Goal: Task Accomplishment & Management: Complete application form

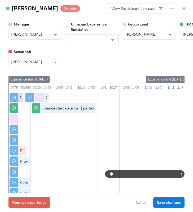
click at [185, 10] on icon "button" at bounding box center [184, 8] width 5 height 5
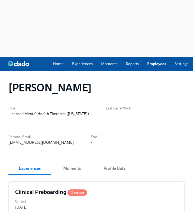
click at [148, 57] on div "Home Experiences Moments Reports Employees Settings Review us on G2 Help Center…" at bounding box center [139, 64] width 279 height 14
click at [152, 61] on link "Employees" at bounding box center [157, 63] width 19 height 5
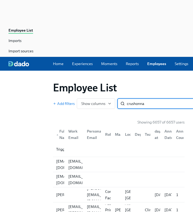
type input "crushonna f"
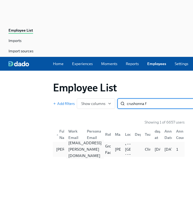
click at [72, 140] on div "[EMAIL_ADDRESS][PERSON_NAME][DOMAIN_NAME]" at bounding box center [85, 149] width 38 height 19
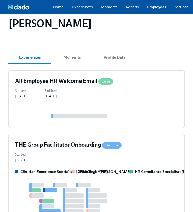
scroll to position [102, 0]
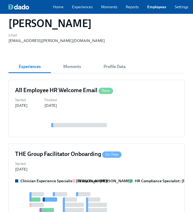
click at [72, 150] on h4 "THE Group Facilitator Onboarding On Time" at bounding box center [68, 154] width 107 height 8
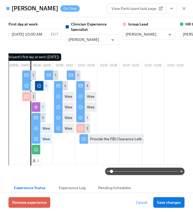
click at [174, 11] on icon "View task page" at bounding box center [171, 8] width 5 height 5
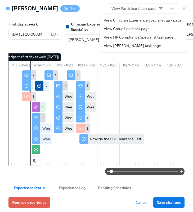
click at [145, 38] on link "View HR Compliance Specialist task page" at bounding box center [139, 37] width 70 height 5
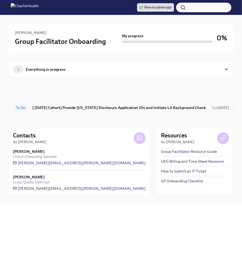
click at [75, 111] on div "To Do [ [DATE] Cohort] Provide [US_STATE] Disclosure Application IDs and Initia…" at bounding box center [121, 107] width 216 height 8
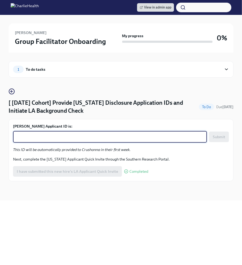
click at [70, 135] on textarea "[PERSON_NAME] Applicant ID is:" at bounding box center [109, 137] width 187 height 6
paste textarea "1254430"
type textarea "1254430"
click at [218, 132] on button "Submit" at bounding box center [219, 136] width 20 height 11
